Goal: Obtain resource: Download file/media

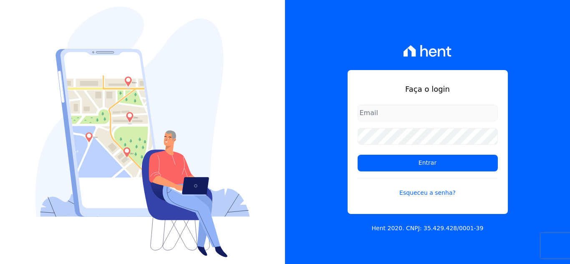
type input "[EMAIL_ADDRESS][DOMAIN_NAME]"
drag, startPoint x: 0, startPoint y: 0, endPoint x: 417, endPoint y: 172, distance: 451.4
click at [417, 172] on form "[EMAIL_ADDRESS][DOMAIN_NAME] Entrar Esqueceu a senha?" at bounding box center [428, 156] width 140 height 103
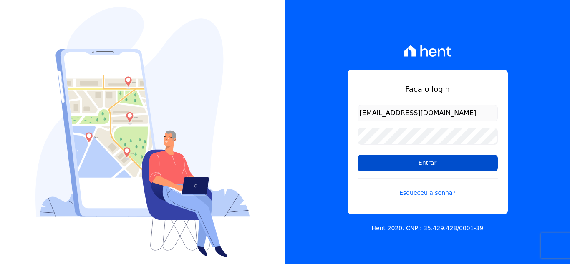
click at [418, 163] on input "Entrar" at bounding box center [428, 163] width 140 height 17
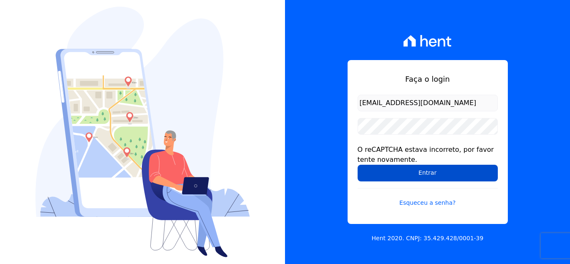
click at [388, 177] on input "Entrar" at bounding box center [428, 173] width 140 height 17
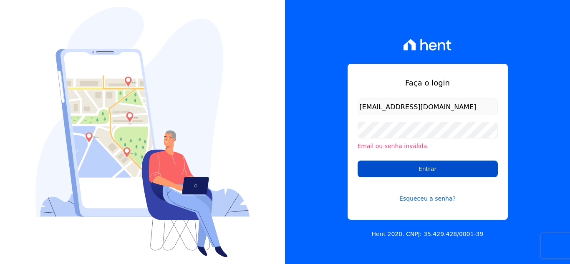
click at [397, 175] on input "Entrar" at bounding box center [428, 169] width 140 height 17
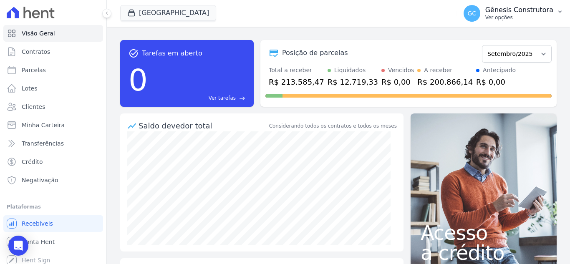
click at [513, 15] on p "Ver opções" at bounding box center [520, 17] width 68 height 7
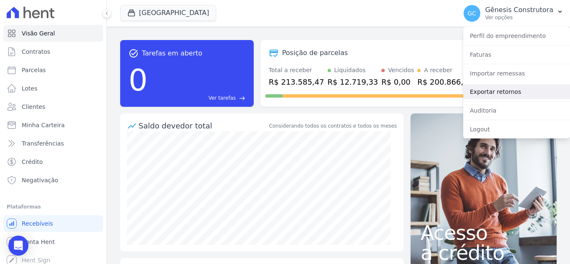
click at [510, 97] on link "Exportar retornos" at bounding box center [517, 91] width 107 height 15
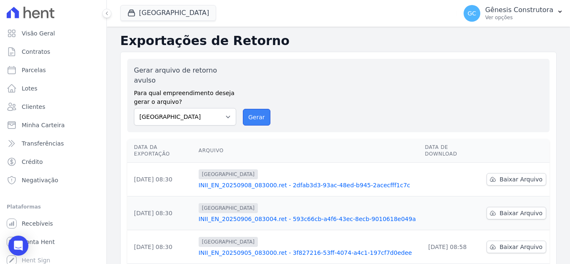
click at [256, 114] on button "Gerar" at bounding box center [257, 117] width 28 height 17
click at [248, 109] on button "Gerar" at bounding box center [257, 117] width 28 height 17
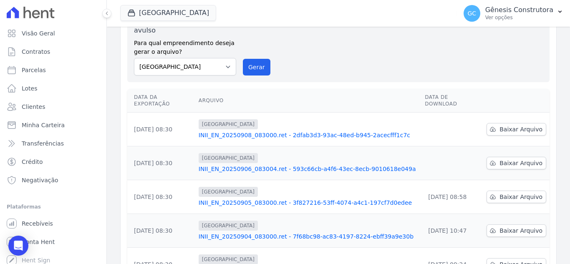
scroll to position [84, 0]
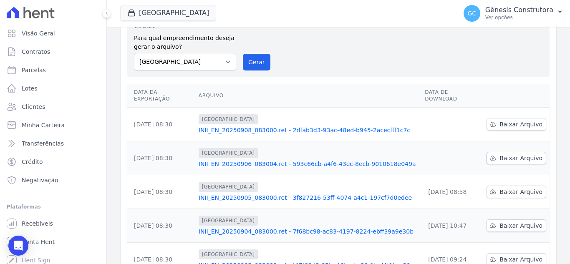
click at [506, 154] on span "Baixar Arquivo" at bounding box center [521, 158] width 43 height 8
click at [517, 120] on span "Baixar Arquivo" at bounding box center [521, 124] width 43 height 8
click at [260, 54] on button "Gerar" at bounding box center [257, 62] width 28 height 17
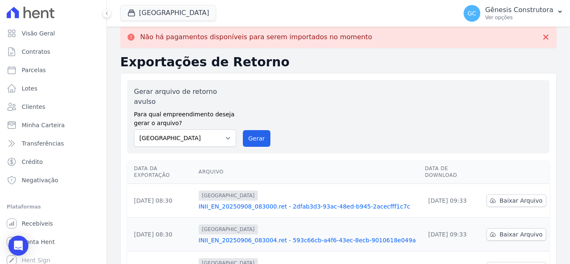
scroll to position [0, 0]
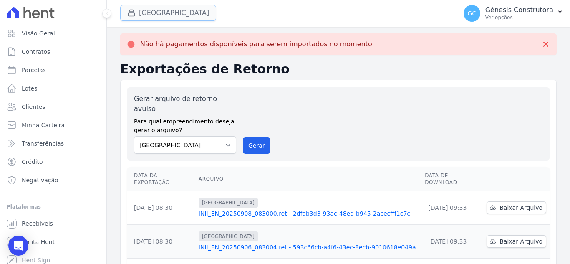
click at [172, 14] on button "Estação Nogueira" at bounding box center [168, 13] width 96 height 16
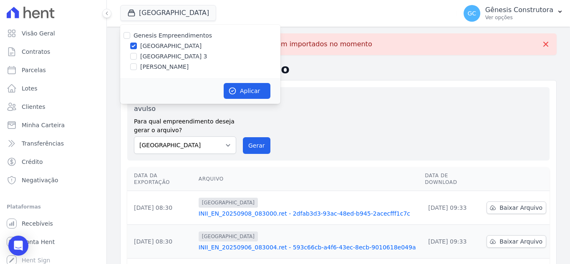
click at [173, 56] on label "Estação Nogueira 3" at bounding box center [173, 56] width 67 height 9
click at [137, 56] on input "Estação Nogueira 3" at bounding box center [133, 56] width 7 height 7
checkbox input "true"
click at [172, 48] on label "Estação Nogueira" at bounding box center [170, 46] width 61 height 9
click at [137, 48] on input "Estação Nogueira" at bounding box center [133, 46] width 7 height 7
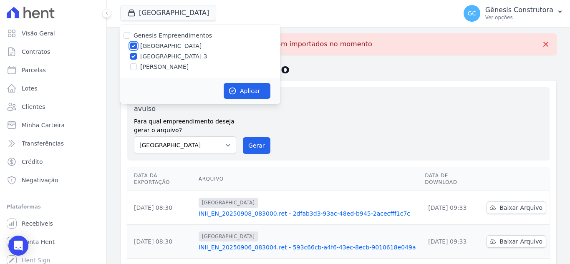
checkbox input "false"
click at [243, 94] on button "Aplicar" at bounding box center [247, 91] width 47 height 16
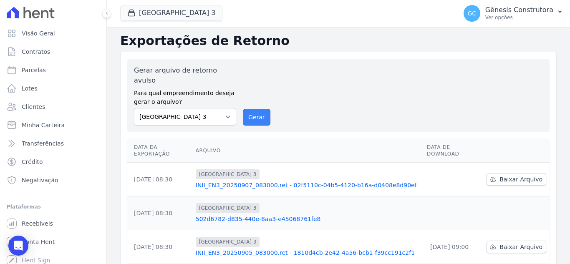
click at [259, 109] on button "Gerar" at bounding box center [257, 117] width 28 height 17
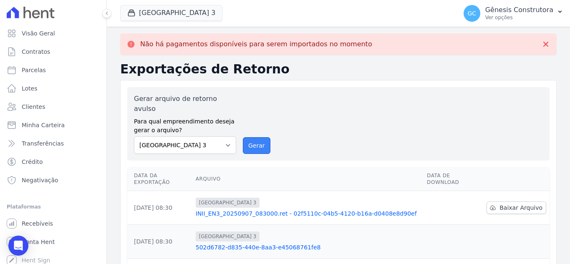
click at [253, 137] on button "Gerar" at bounding box center [257, 145] width 28 height 17
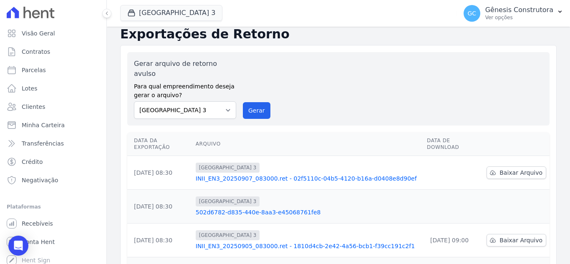
scroll to position [84, 0]
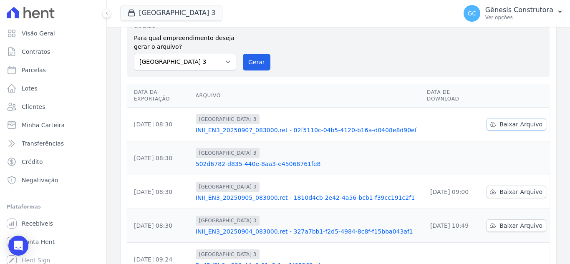
click at [517, 120] on span "Baixar Arquivo" at bounding box center [521, 124] width 43 height 8
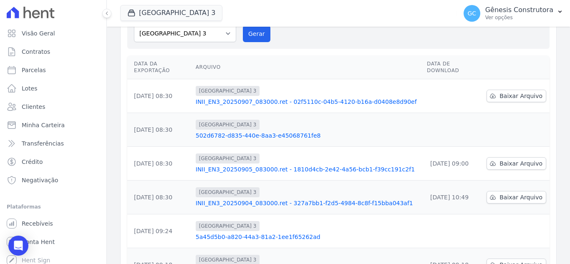
scroll to position [55, 0]
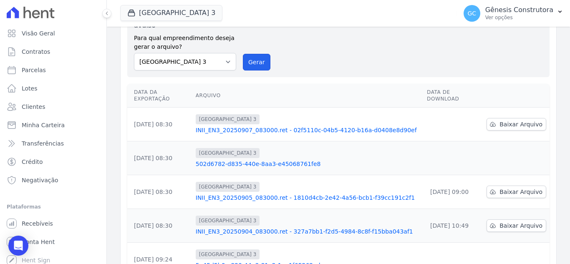
drag, startPoint x: 256, startPoint y: 54, endPoint x: 309, endPoint y: 77, distance: 58.2
click at [256, 54] on button "Gerar" at bounding box center [257, 62] width 28 height 17
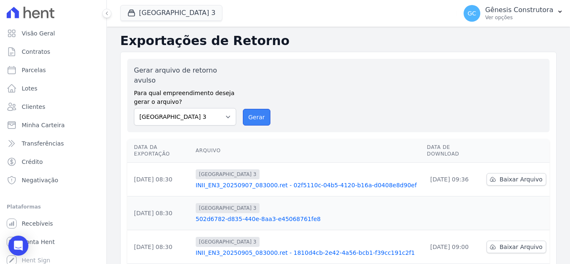
click at [263, 109] on button "Gerar" at bounding box center [257, 117] width 28 height 17
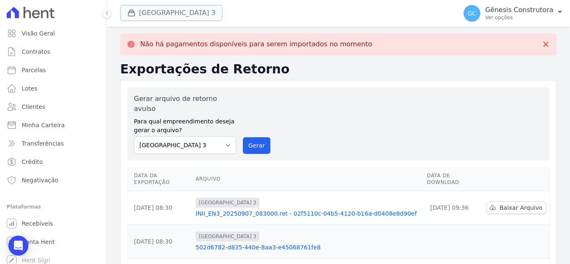
click at [168, 10] on button "Estação Nogueira 3" at bounding box center [171, 13] width 102 height 16
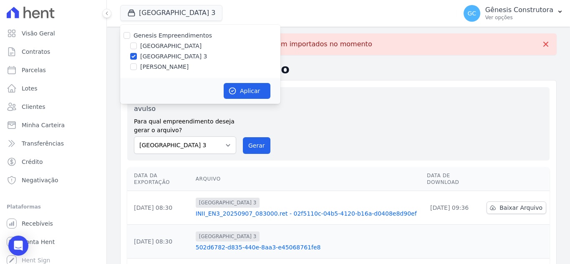
click at [181, 63] on div "Genesis Empreendimentos Estação Nogueira Estação Nogueira 3 HILDEGARDO DE NORON…" at bounding box center [200, 51] width 160 height 53
click at [182, 69] on label "HILDEGARDO DE NORONHA" at bounding box center [164, 67] width 48 height 9
click at [137, 69] on input "HILDEGARDO DE NORONHA" at bounding box center [133, 66] width 7 height 7
checkbox input "true"
click at [178, 48] on label "Estação Nogueira" at bounding box center [170, 46] width 61 height 9
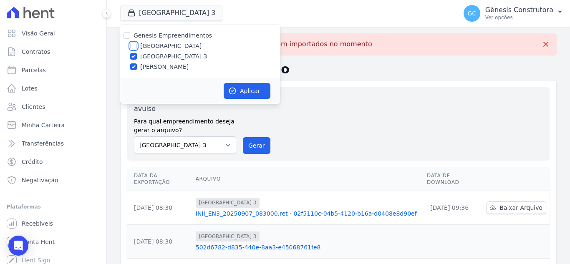
click at [137, 48] on input "Estação Nogueira" at bounding box center [133, 46] width 7 height 7
checkbox input "true"
click at [182, 55] on label "Estação Nogueira 3" at bounding box center [173, 56] width 67 height 9
click at [137, 55] on input "Estação Nogueira 3" at bounding box center [133, 56] width 7 height 7
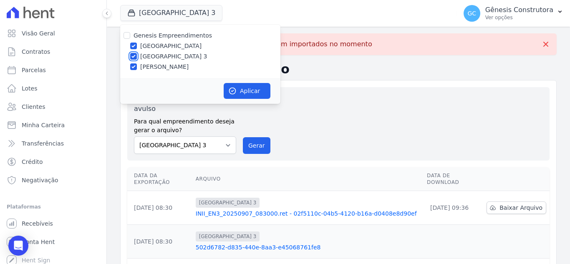
checkbox input "false"
click at [178, 45] on label "Estação Nogueira" at bounding box center [170, 46] width 61 height 9
click at [137, 45] on input "Estação Nogueira" at bounding box center [133, 46] width 7 height 7
checkbox input "false"
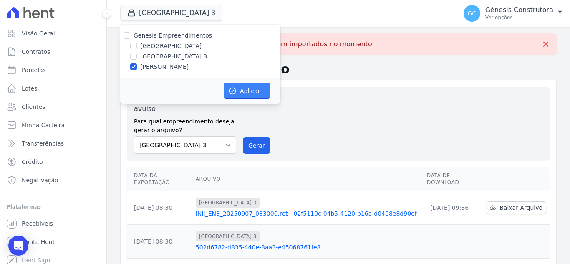
click at [267, 90] on button "Aplicar" at bounding box center [247, 91] width 47 height 16
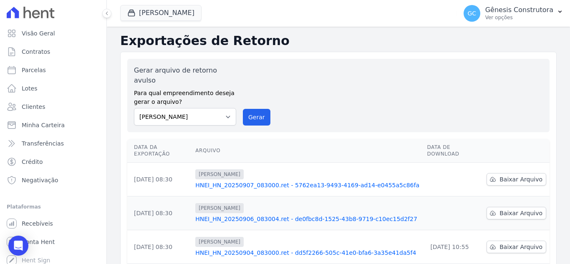
click at [258, 98] on div "Gerar arquivo de retorno avulso Para qual empreendimento deseja gerar o arquivo…" at bounding box center [338, 96] width 409 height 60
click at [242, 116] on div "Gerar arquivo de retorno avulso Para qual empreendimento deseja gerar o arquivo…" at bounding box center [338, 95] width 423 height 73
click at [245, 115] on button "Gerar" at bounding box center [257, 117] width 28 height 17
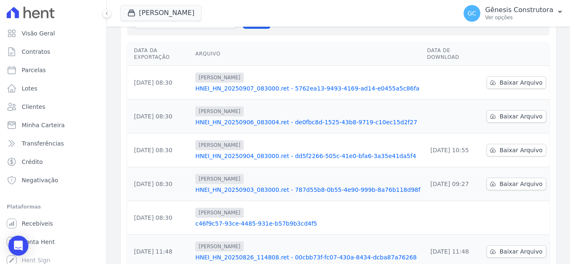
scroll to position [84, 0]
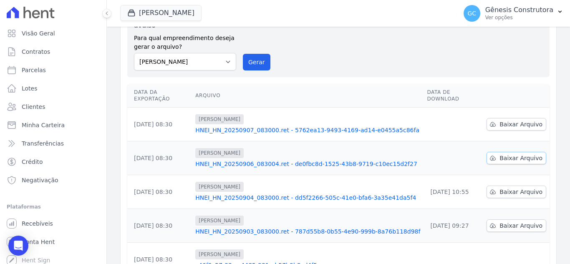
click at [518, 152] on link "Baixar Arquivo" at bounding box center [517, 158] width 60 height 13
click at [517, 118] on link "Baixar Arquivo" at bounding box center [517, 124] width 60 height 13
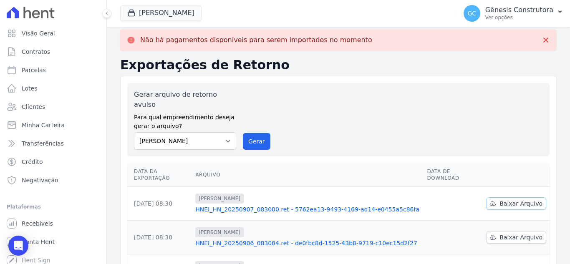
scroll to position [0, 0]
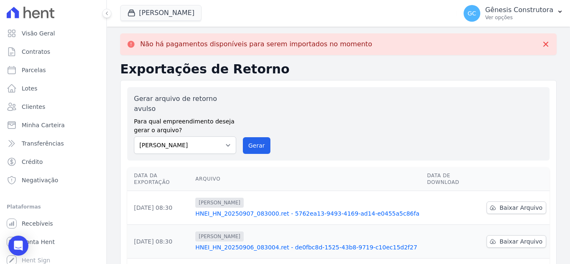
click at [354, 130] on div "Gerar arquivo de retorno avulso Para qual empreendimento deseja gerar o arquivo…" at bounding box center [338, 124] width 409 height 60
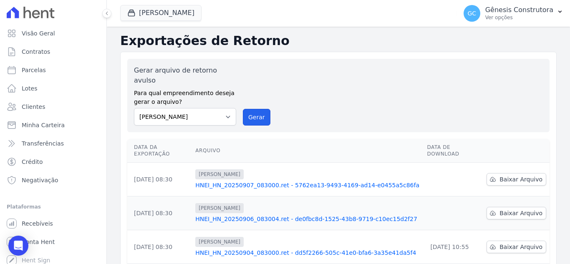
drag, startPoint x: 256, startPoint y: 105, endPoint x: 324, endPoint y: 69, distance: 77.7
click at [256, 109] on button "Gerar" at bounding box center [257, 117] width 28 height 17
click at [311, 81] on div "Gerar arquivo de retorno avulso Para qual empreendimento deseja gerar o arquivo…" at bounding box center [338, 96] width 409 height 60
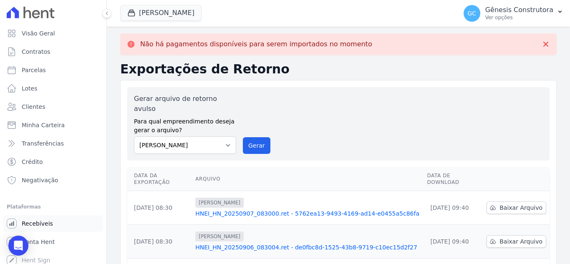
click at [74, 219] on link "Recebíveis" at bounding box center [53, 223] width 100 height 17
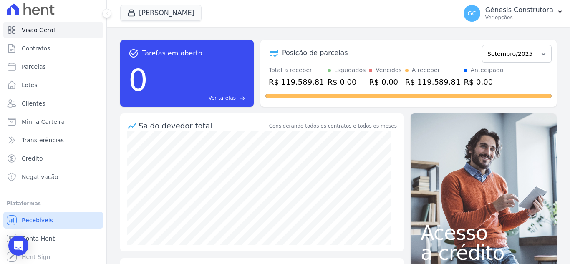
scroll to position [5, 0]
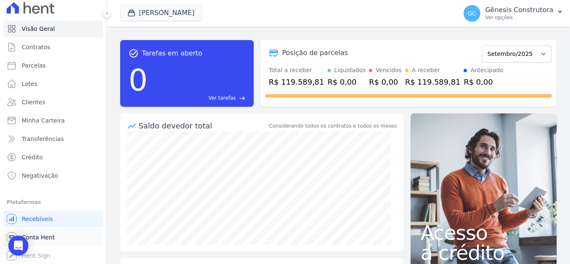
click at [48, 238] on span "Conta Hent" at bounding box center [38, 237] width 33 height 8
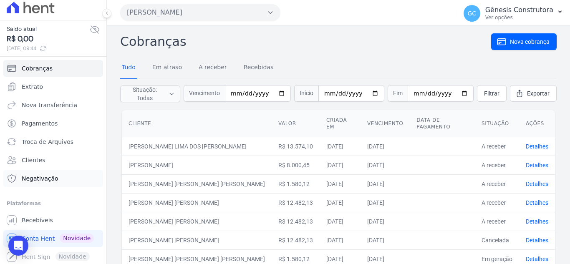
scroll to position [6, 0]
click at [58, 222] on link "Recebíveis" at bounding box center [53, 219] width 100 height 17
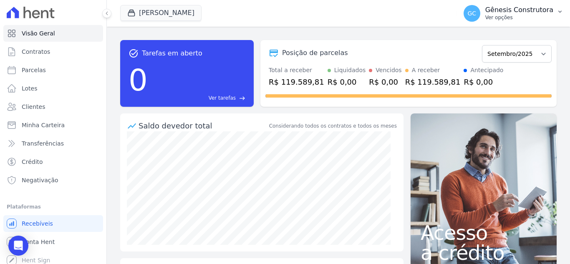
click at [530, 14] on p "Ver opções" at bounding box center [520, 17] width 68 height 7
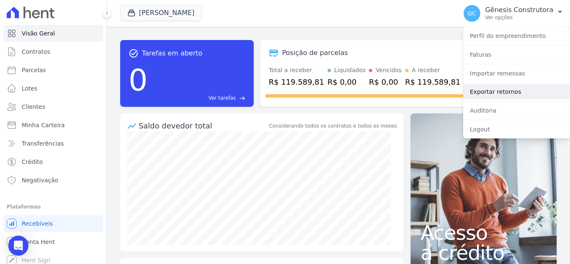
click at [497, 86] on link "Exportar retornos" at bounding box center [517, 91] width 107 height 15
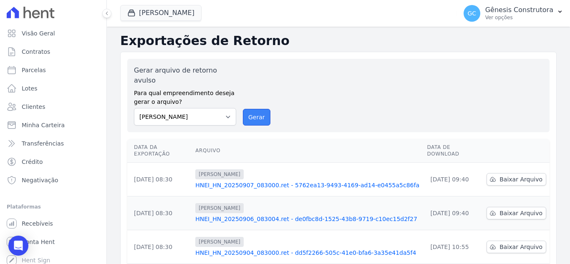
click at [249, 109] on button "Gerar" at bounding box center [257, 117] width 28 height 17
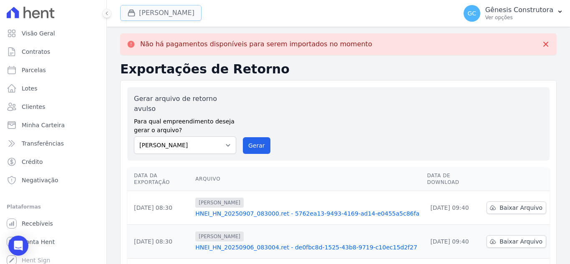
click at [195, 15] on button "Hildegardo De Noronha" at bounding box center [160, 13] width 81 height 16
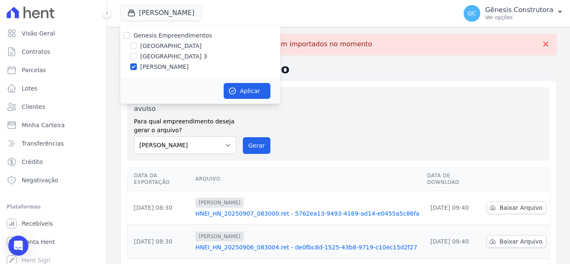
click at [167, 49] on label "Estação Nogueira" at bounding box center [170, 46] width 61 height 9
click at [137, 49] on input "Estação Nogueira" at bounding box center [133, 46] width 7 height 7
checkbox input "true"
click at [139, 46] on div "Estação Nogueira" at bounding box center [200, 46] width 160 height 9
click at [133, 66] on input "HILDEGARDO DE NORONHA" at bounding box center [133, 66] width 7 height 7
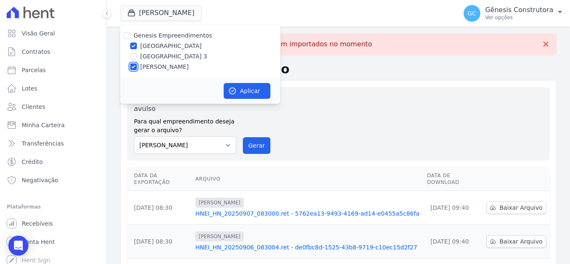
checkbox input "false"
click at [135, 43] on input "Estação Nogueira" at bounding box center [133, 46] width 7 height 7
checkbox input "false"
